Goal: Transaction & Acquisition: Purchase product/service

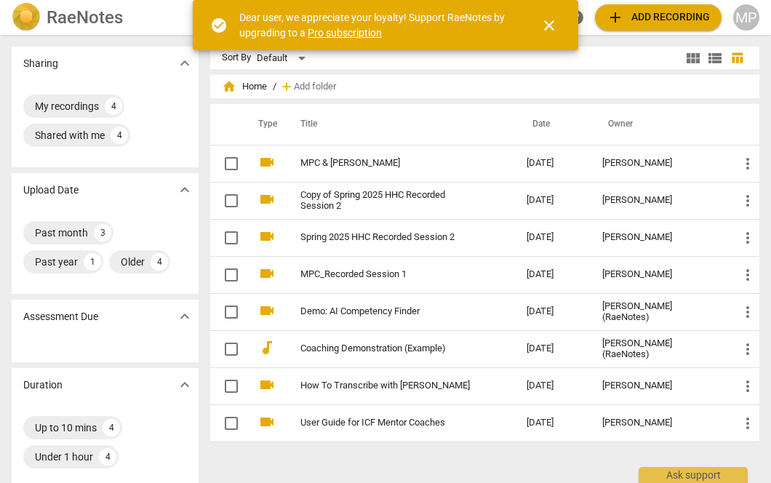
click at [548, 26] on span "close" at bounding box center [548, 25] width 17 height 17
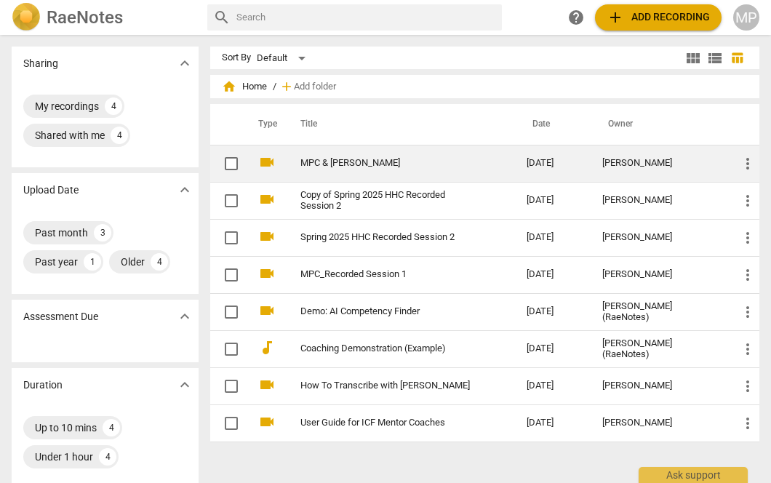
click at [369, 161] on link "MPC & [PERSON_NAME]" at bounding box center [387, 163] width 174 height 11
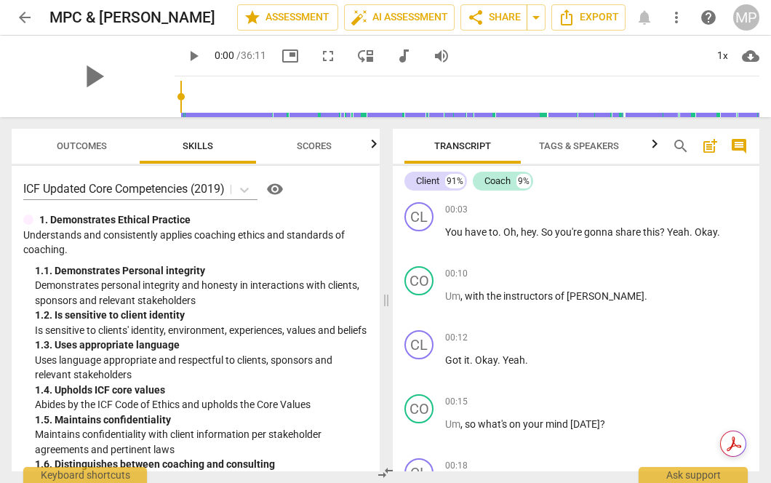
click at [99, 150] on span "Outcomes" at bounding box center [82, 145] width 50 height 11
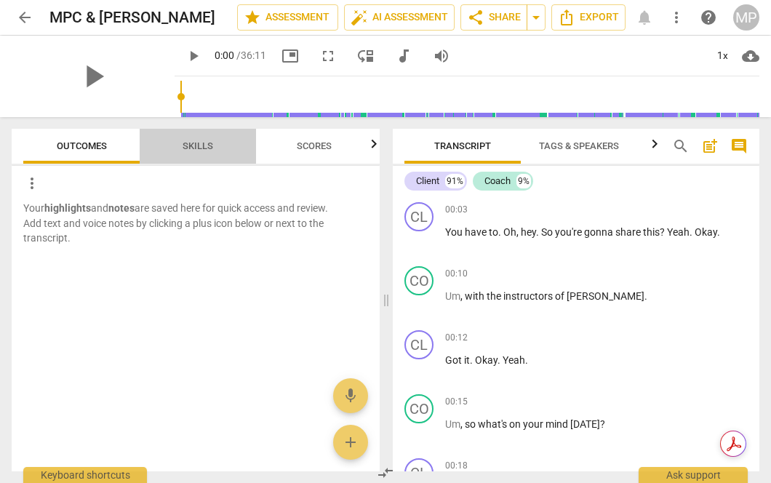
click at [196, 151] on span "Skills" at bounding box center [197, 147] width 65 height 20
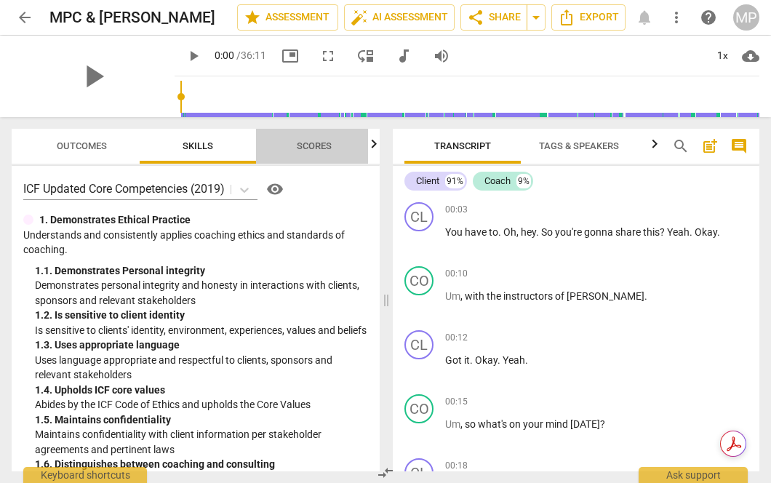
click at [307, 152] on span "Scores" at bounding box center [314, 147] width 70 height 20
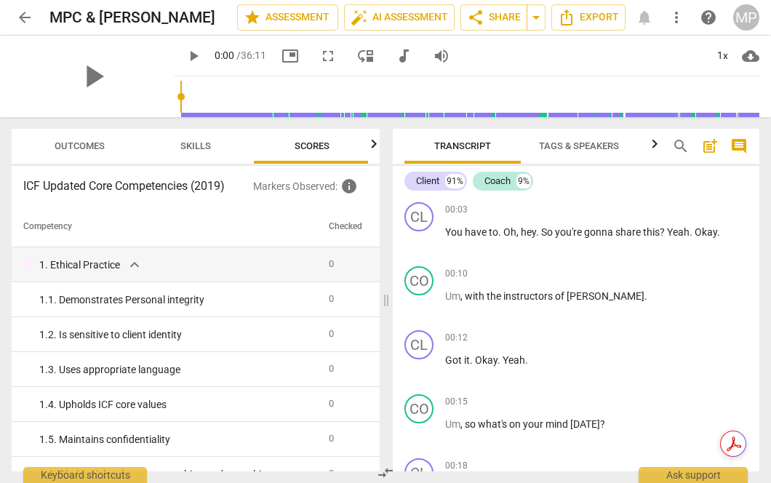
scroll to position [0, 4]
click at [189, 152] on span "Skills" at bounding box center [193, 147] width 65 height 20
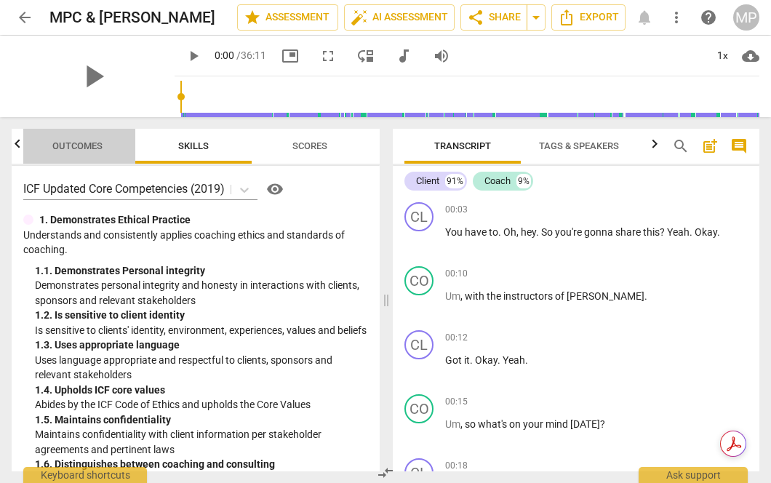
click at [100, 146] on span "Outcomes" at bounding box center [77, 145] width 50 height 11
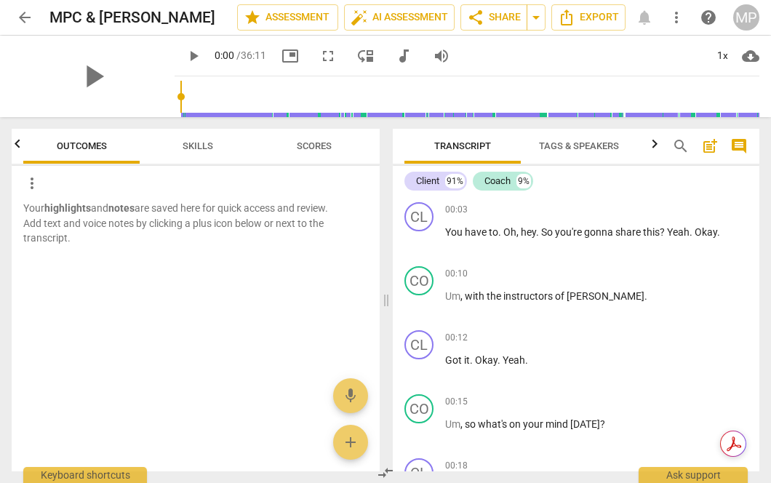
scroll to position [0, 0]
click at [28, 22] on span "arrow_back" at bounding box center [24, 17] width 17 height 17
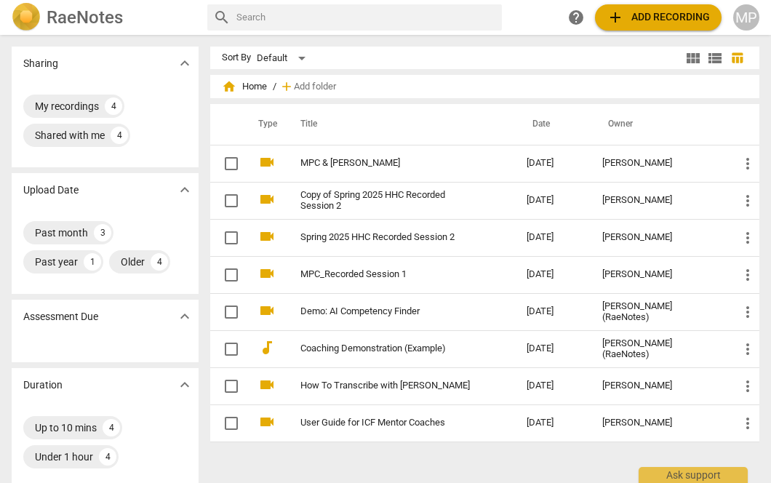
click at [658, 22] on span "add Add recording" at bounding box center [658, 17] width 103 height 17
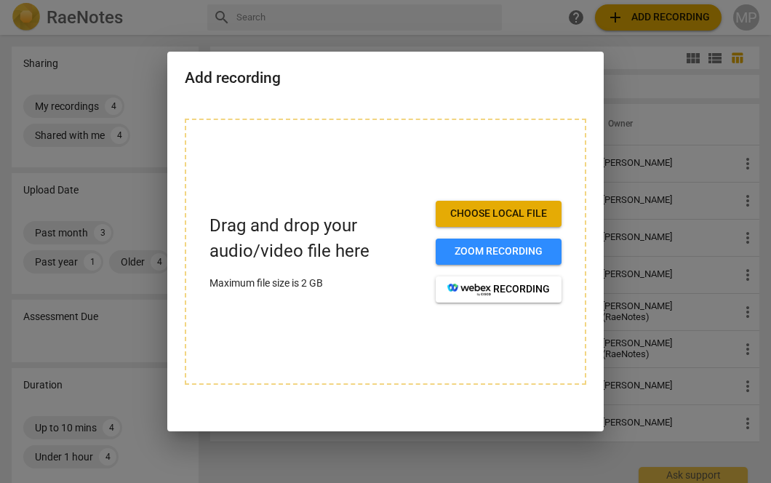
click at [466, 216] on span "Choose local file" at bounding box center [498, 214] width 103 height 15
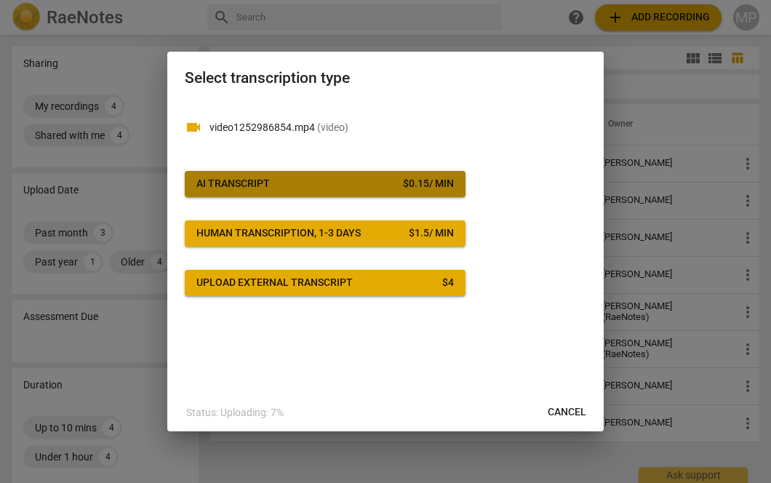
click at [403, 183] on div "$ 0.15 / min" at bounding box center [428, 184] width 51 height 15
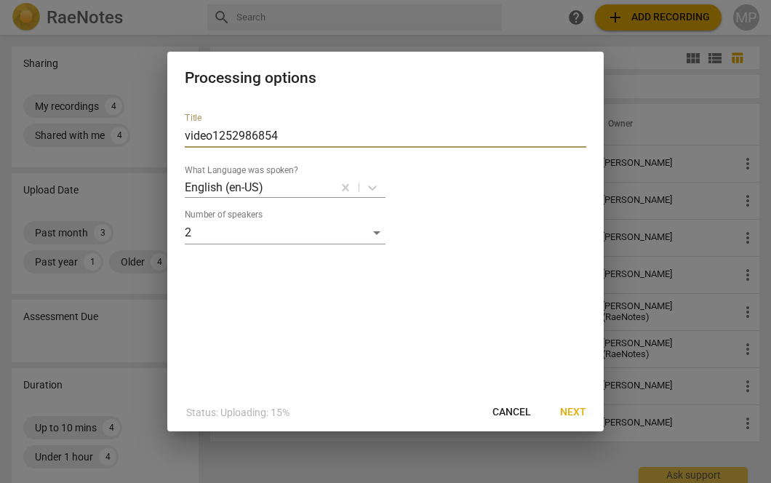
drag, startPoint x: 300, startPoint y: 135, endPoint x: 145, endPoint y: 125, distance: 155.2
click at [145, 125] on div "Processing options Title video1252986854 What Language was spoken? English (en-…" at bounding box center [385, 241] width 771 height 483
type input "Sharon&MPC_9.19"
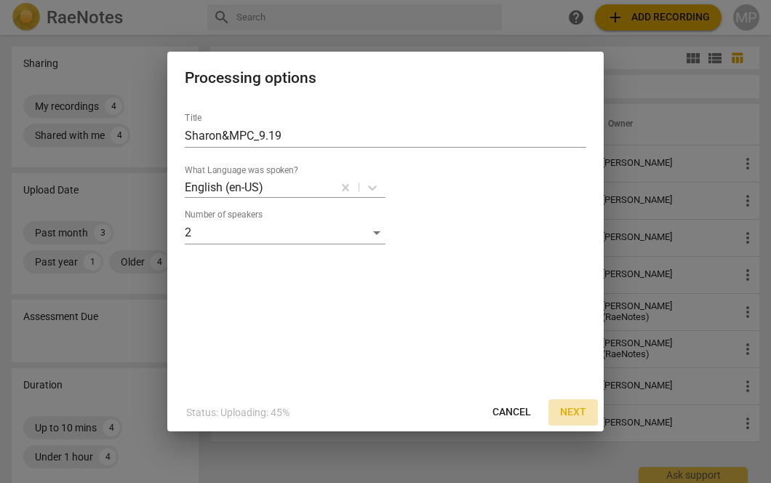
click at [581, 415] on span "Next" at bounding box center [573, 412] width 26 height 15
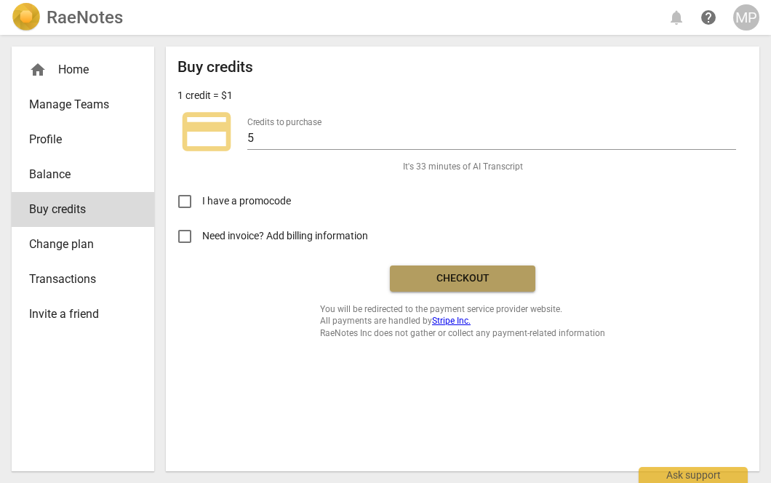
click at [466, 276] on span "Checkout" at bounding box center [463, 278] width 122 height 15
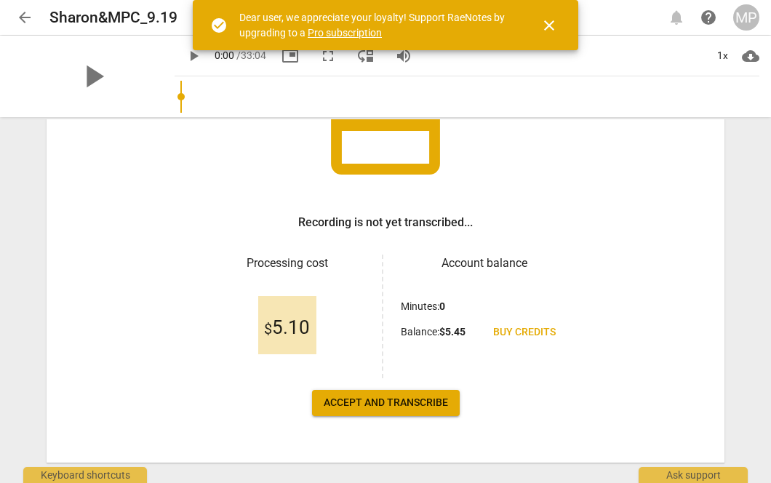
scroll to position [153, 0]
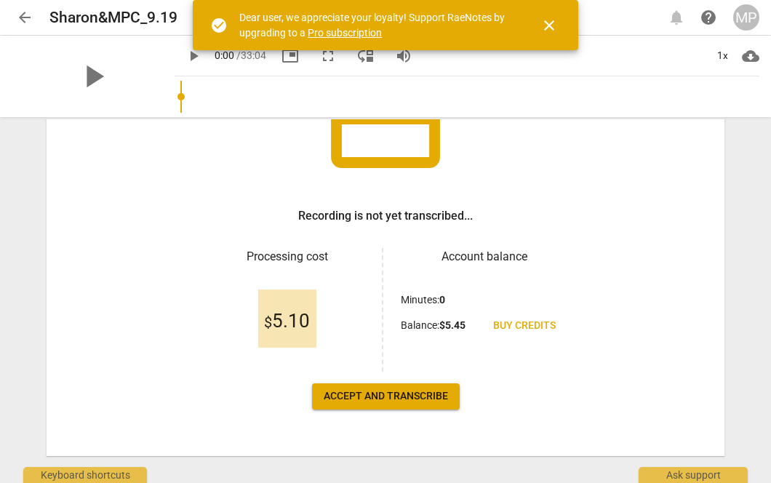
click at [551, 28] on span "close" at bounding box center [548, 25] width 17 height 17
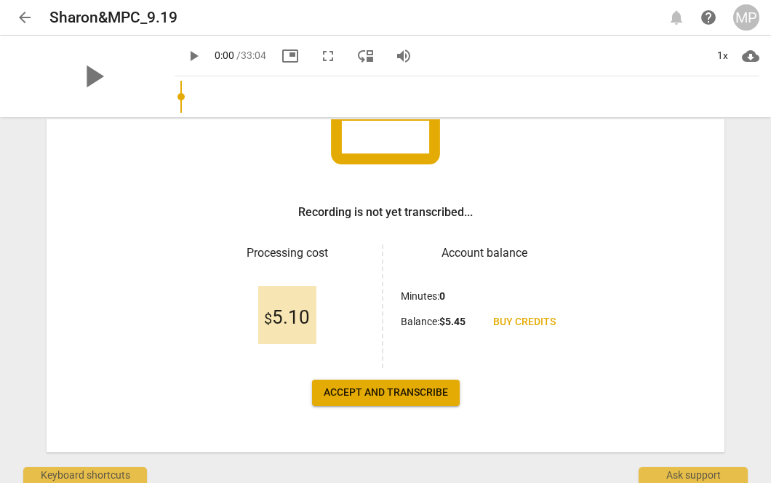
scroll to position [173, 0]
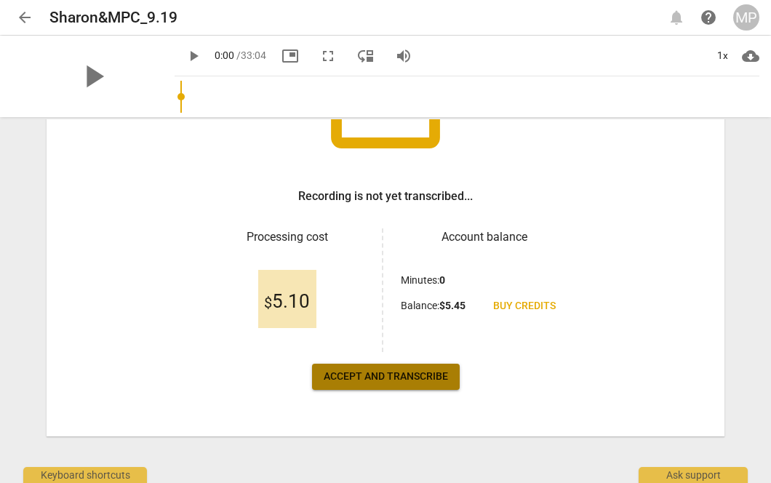
click at [427, 380] on span "Accept and transcribe" at bounding box center [386, 377] width 124 height 15
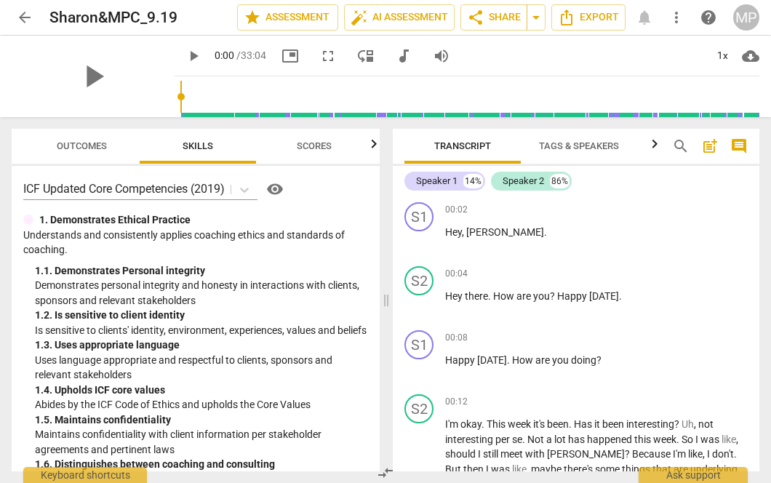
click at [79, 145] on span "Outcomes" at bounding box center [82, 145] width 50 height 11
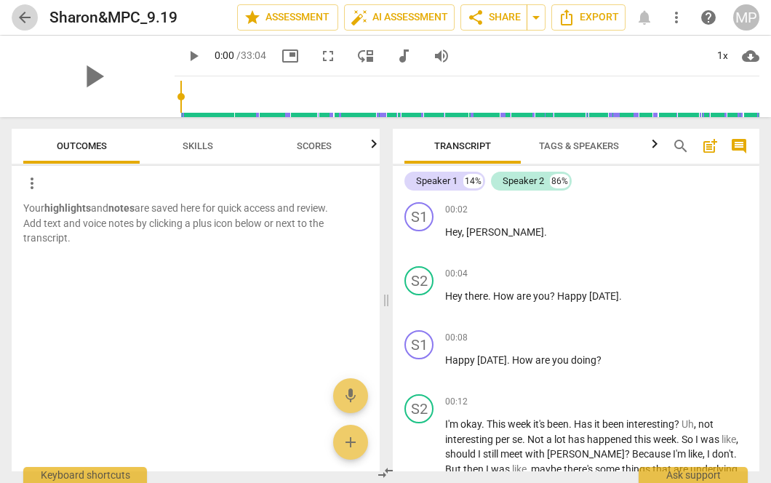
click at [27, 13] on span "arrow_back" at bounding box center [24, 17] width 17 height 17
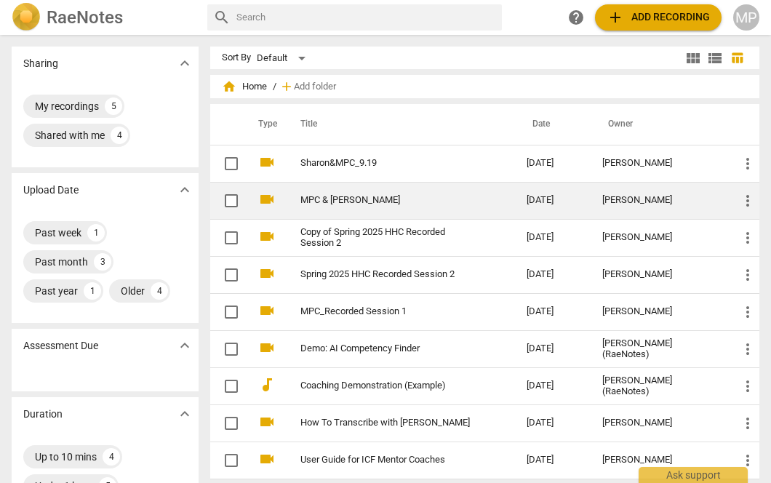
click at [347, 206] on td "MPC & [PERSON_NAME]" at bounding box center [399, 200] width 232 height 37
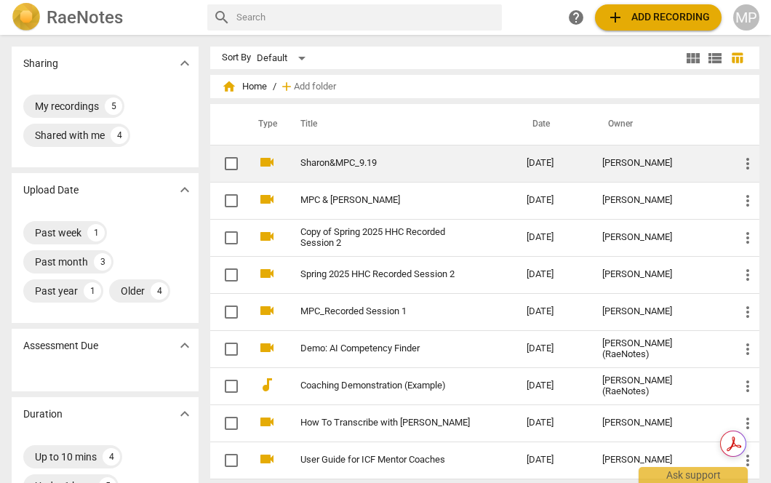
click at [382, 163] on link "Sharon&MPC_9.19" at bounding box center [387, 163] width 174 height 11
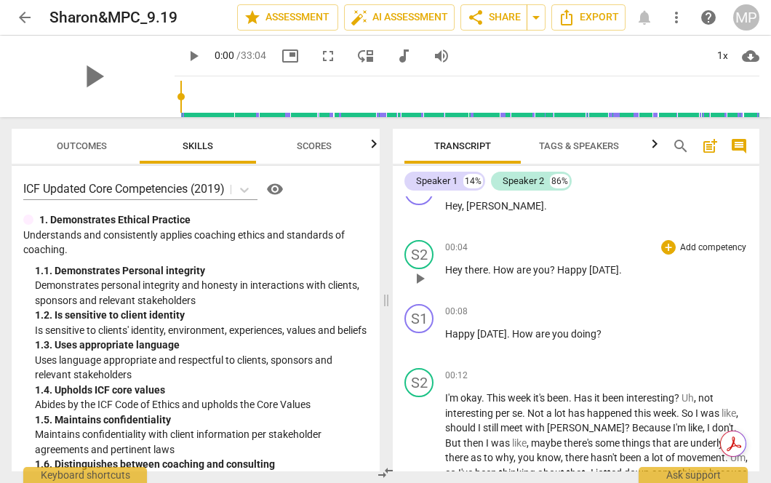
scroll to position [17, 0]
